Goal: Information Seeking & Learning: Find specific fact

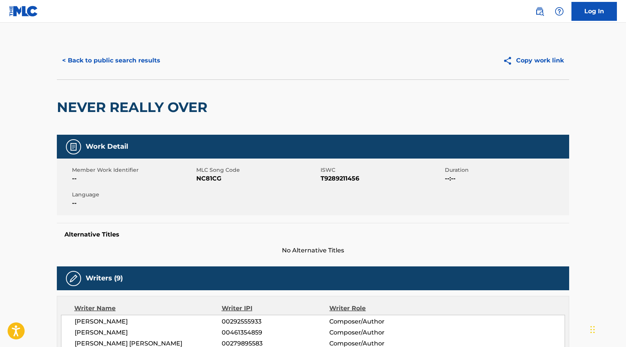
click at [103, 62] on button "< Back to public search results" at bounding box center [111, 60] width 109 height 19
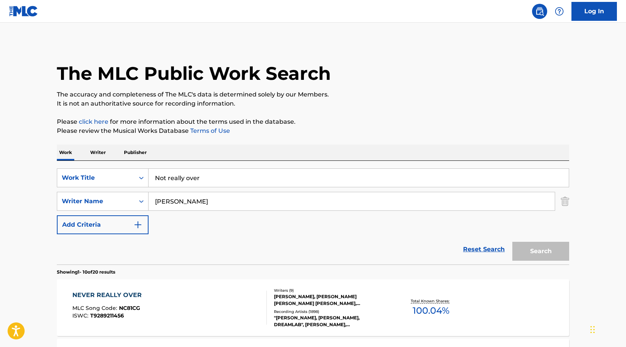
scroll to position [88, 0]
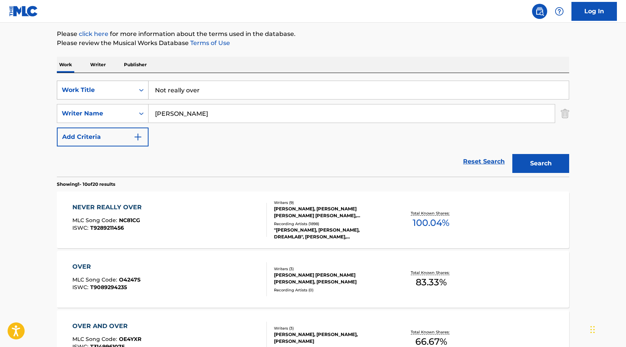
drag, startPoint x: 199, startPoint y: 94, endPoint x: 139, endPoint y: 93, distance: 60.6
click at [139, 93] on div "SearchWithCriteria2f79c4cd-b16c-4732-8cf4-b84f737444cf Work Title Not really ov…" at bounding box center [313, 90] width 512 height 19
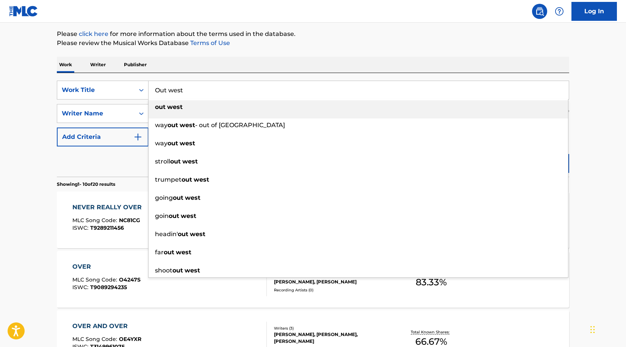
type input "Out west"
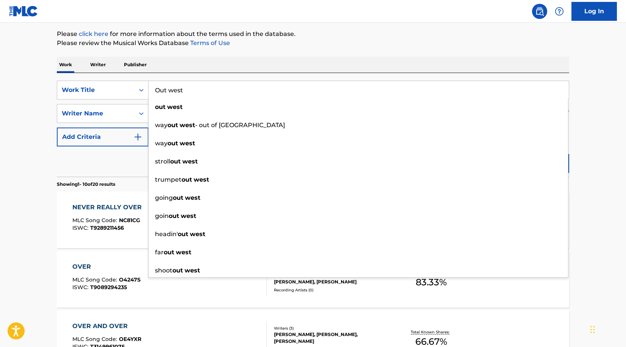
click at [277, 46] on p "Please review the Musical Works Database Terms of Use" at bounding box center [313, 43] width 512 height 9
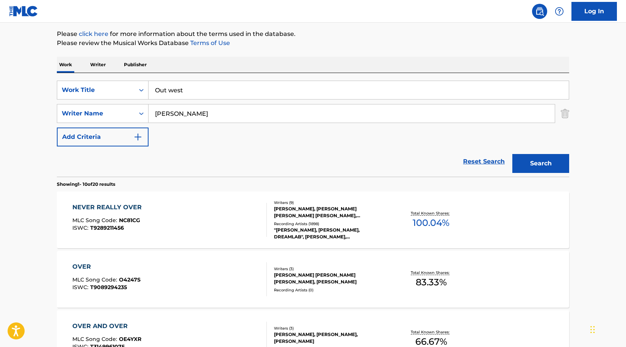
drag, startPoint x: 222, startPoint y: 109, endPoint x: 247, endPoint y: 122, distance: 28.5
click at [247, 122] on input "[PERSON_NAME]" at bounding box center [352, 114] width 406 height 18
type input "[PERSON_NAME]"
click at [512, 154] on button "Search" at bounding box center [540, 163] width 57 height 19
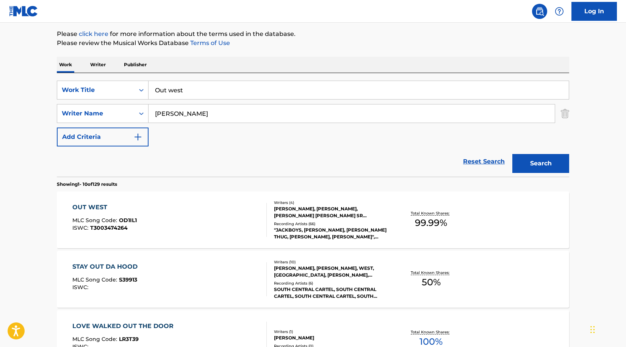
click at [292, 227] on div ""JACKBOYS, [PERSON_NAME], [PERSON_NAME] THUG, [PERSON_NAME], [PERSON_NAME]", [P…" at bounding box center [331, 234] width 114 height 14
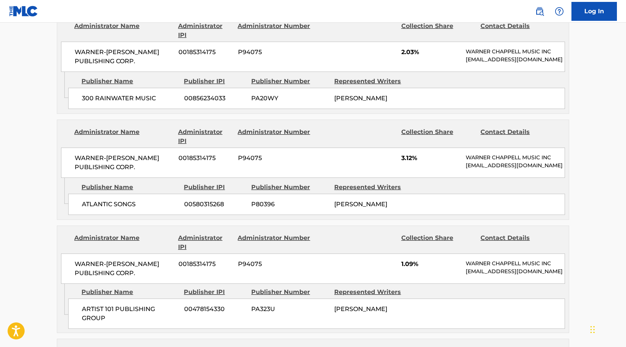
scroll to position [408, 0]
